Goal: Transaction & Acquisition: Obtain resource

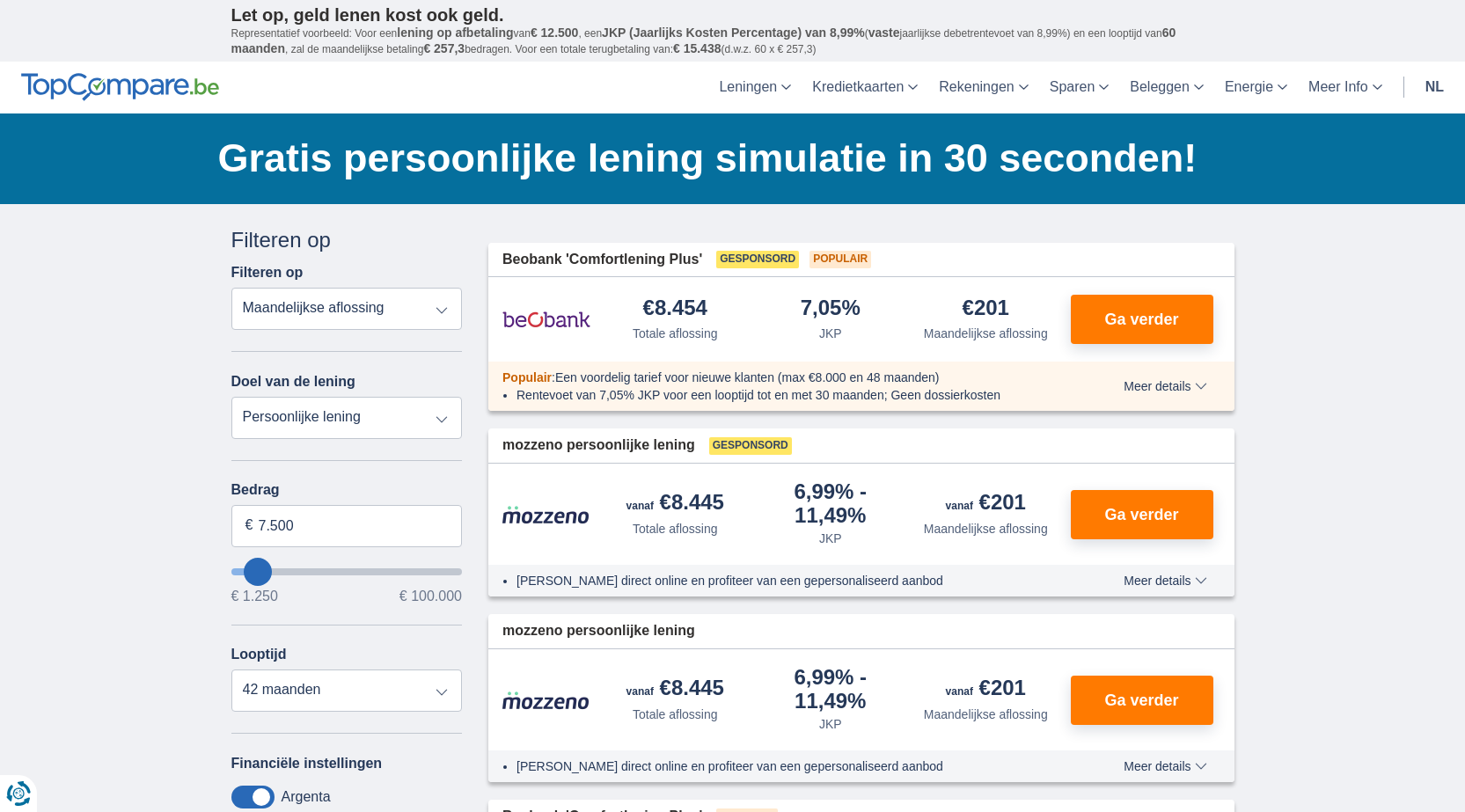
type input "1250"
type input "1.250"
select select "24"
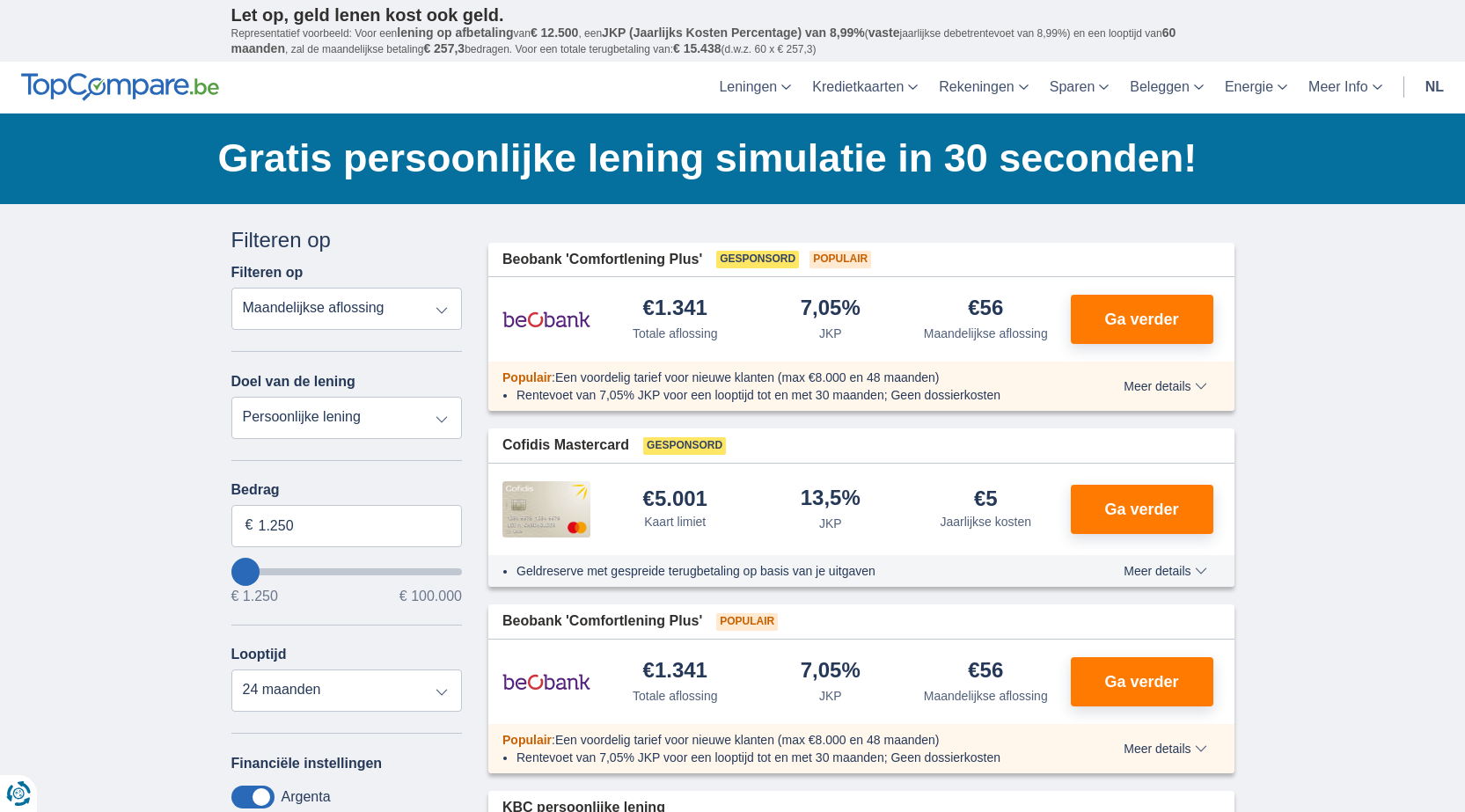
type input "2250"
type input "2.250"
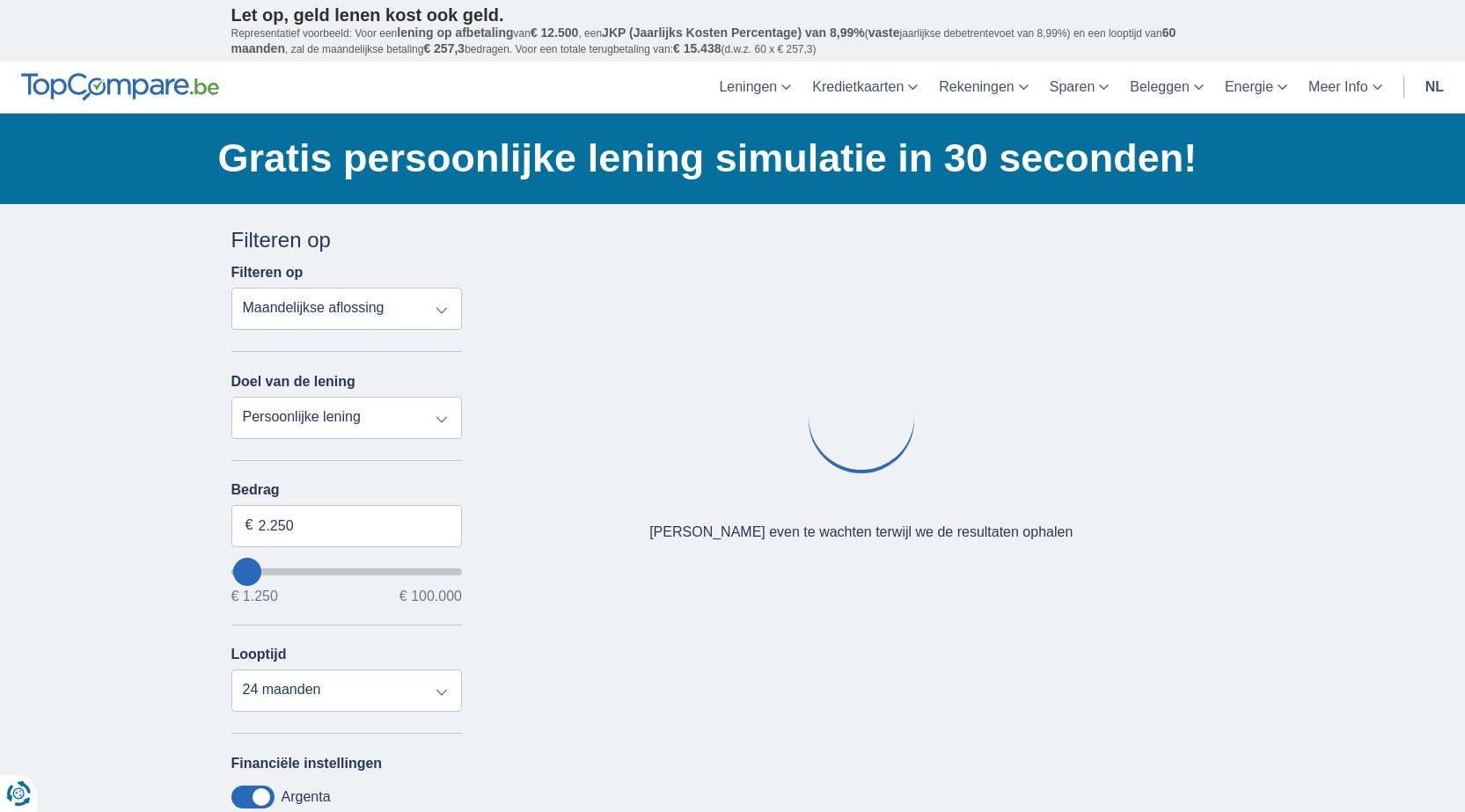
type input "5250"
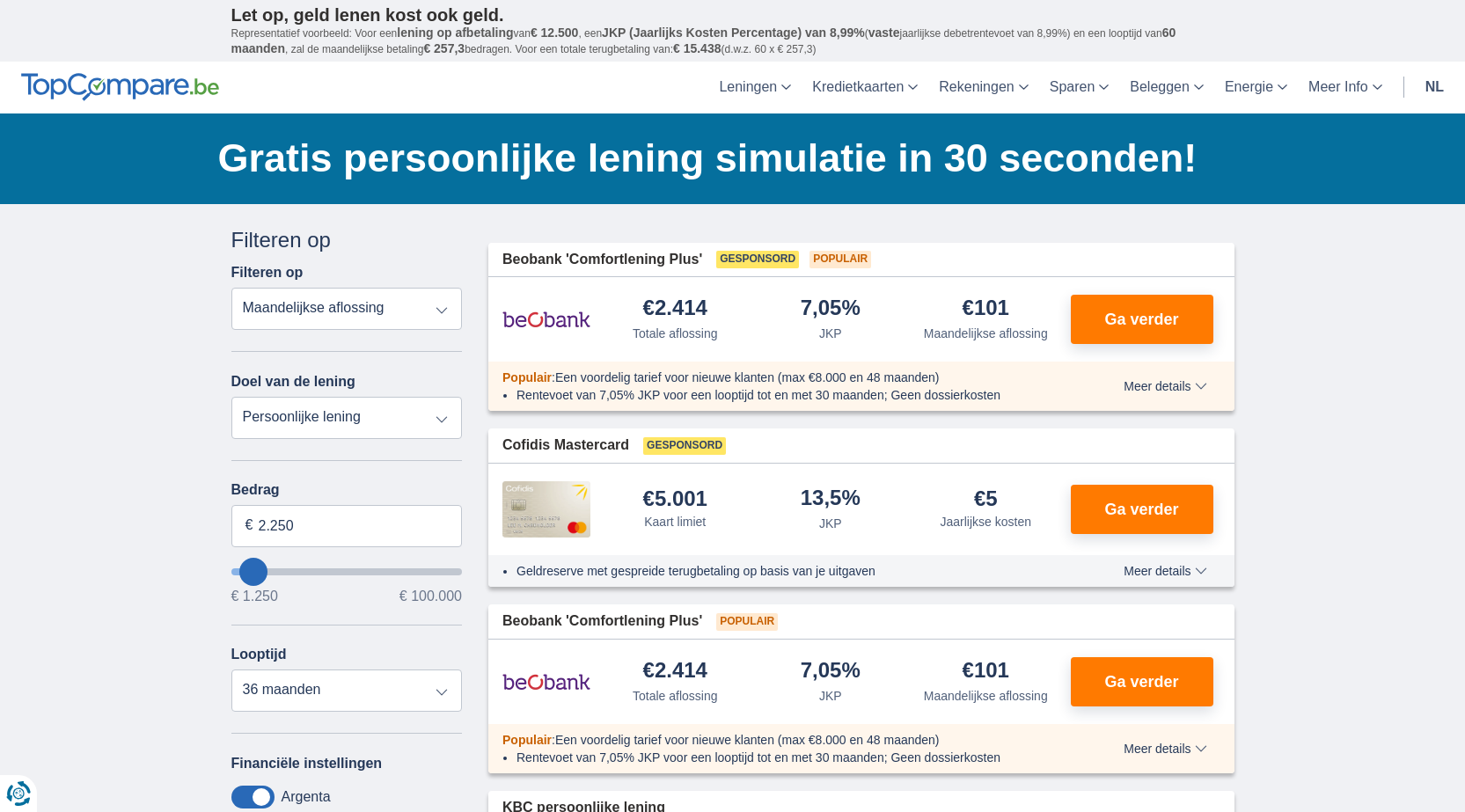
type input "5.250"
select select "36"
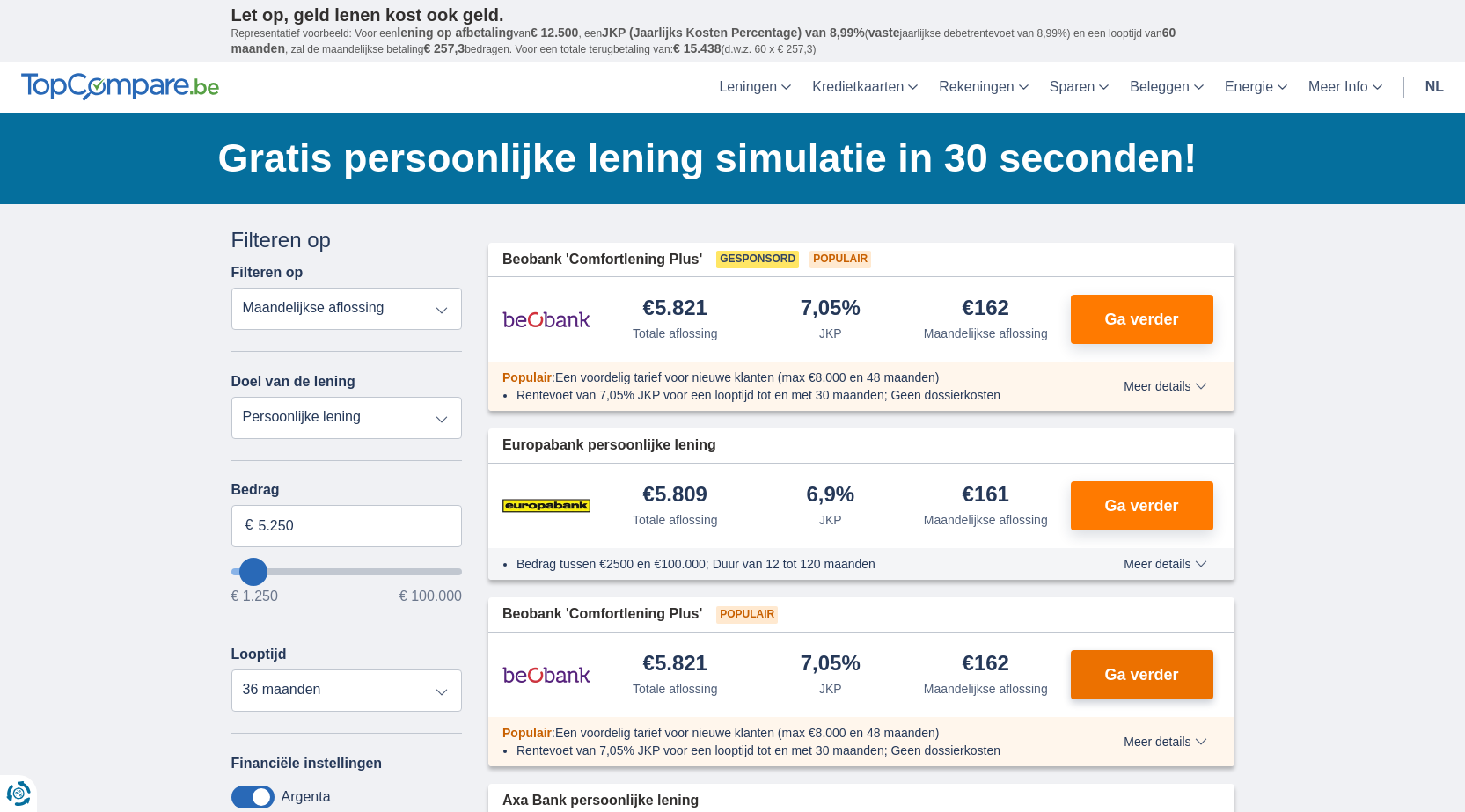
click at [1135, 678] on span "Ga verder" at bounding box center [1141, 674] width 74 height 16
